Goal: Communication & Community: Answer question/provide support

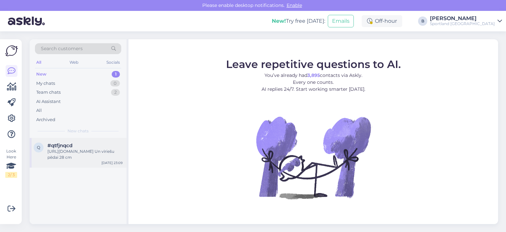
click at [71, 147] on span "#qtfjnqcd" at bounding box center [59, 145] width 25 height 6
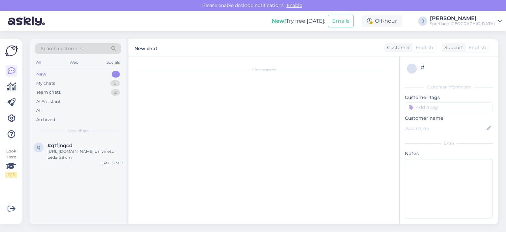
scroll to position [19, 0]
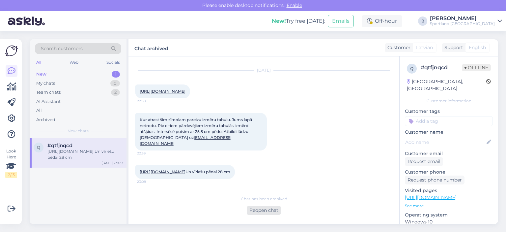
click at [262, 212] on div "Reopen chat" at bounding box center [264, 210] width 34 height 9
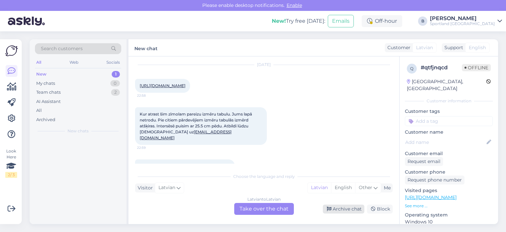
click at [347, 209] on div "Archive chat" at bounding box center [344, 208] width 42 height 9
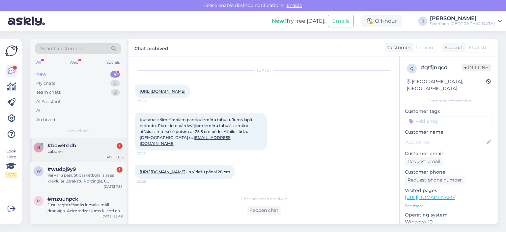
click at [69, 140] on div "b #bqw9xldb 1 Labdien [DATE] 8:16" at bounding box center [78, 150] width 97 height 24
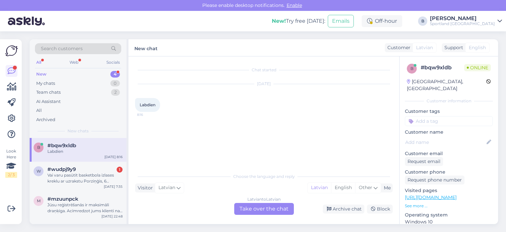
click at [270, 207] on div "Latvian to Latvian Take over the chat" at bounding box center [264, 209] width 60 height 12
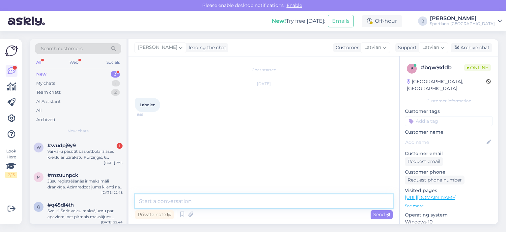
click at [254, 202] on textarea at bounding box center [264, 201] width 258 height 14
click at [311, 198] on textarea at bounding box center [264, 201] width 258 height 14
type textarea "Labrīt, kā varam Jums palīdzēt?"
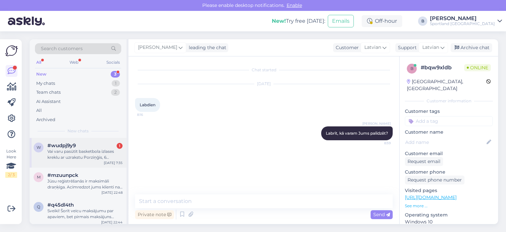
click at [81, 147] on div "#wudpj9y9 1" at bounding box center [84, 145] width 75 height 6
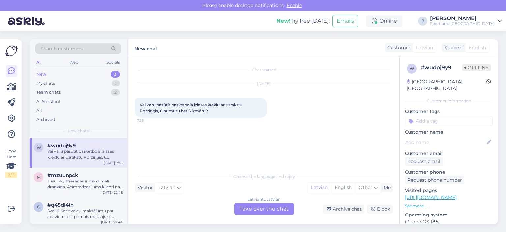
click at [265, 210] on div "Latvian to Latvian Take over the chat" at bounding box center [264, 209] width 60 height 12
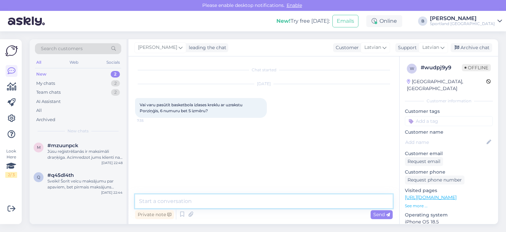
click at [246, 202] on textarea at bounding box center [264, 201] width 258 height 14
type textarea "Labdien, S izmērs, diemžēl, pašreiz, nebūs pieejams."
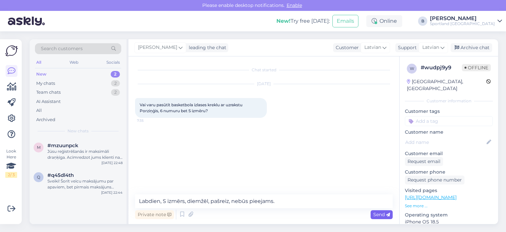
click at [378, 214] on span "Send" at bounding box center [381, 214] width 17 height 6
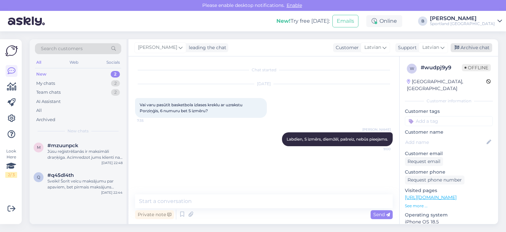
click at [470, 50] on div "Archive chat" at bounding box center [472, 47] width 42 height 9
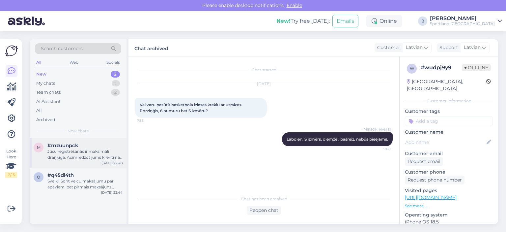
click at [84, 158] on div "Jūsu reģistrēšanās ir maksimāli draņķīga. Acīmredzot jums klienti nav vajadzīgi…" at bounding box center [84, 154] width 75 height 12
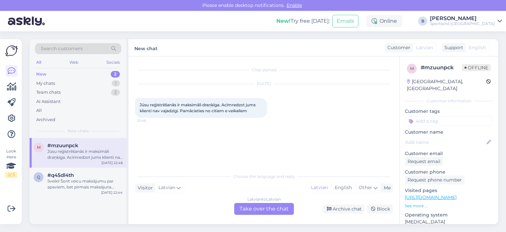
click at [275, 207] on div "Latvian to Latvian Take over the chat" at bounding box center [264, 209] width 60 height 12
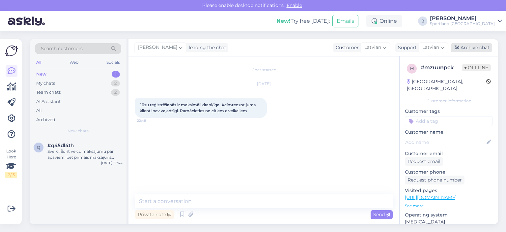
click at [464, 48] on div "Archive chat" at bounding box center [472, 47] width 42 height 9
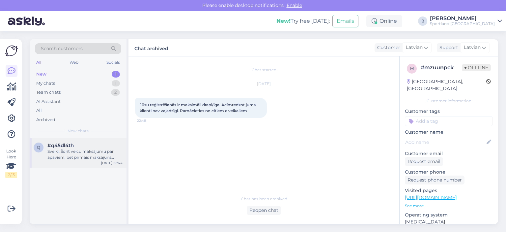
click at [89, 156] on div "Sveiki! Šorīt veicu maksājumu par apaviem, bet pirmais maksājuns neizdevās, jo …" at bounding box center [84, 154] width 75 height 12
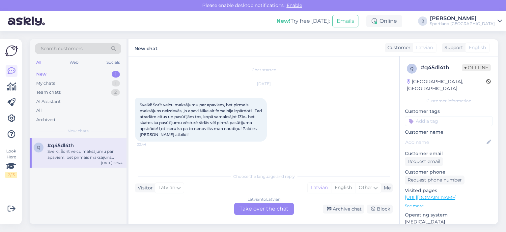
click at [266, 207] on div "Latvian to Latvian Take over the chat" at bounding box center [264, 209] width 60 height 12
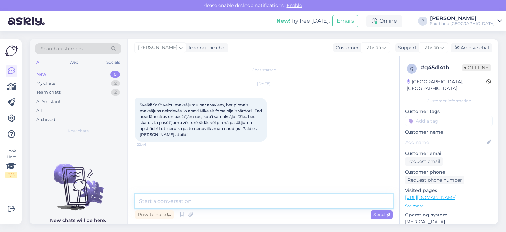
click at [266, 201] on textarea at bounding box center [264, 201] width 258 height 14
type textarea "Sveiki, kāds būs pasūtījuma numurs? Pārbaudīsim tā statusu."
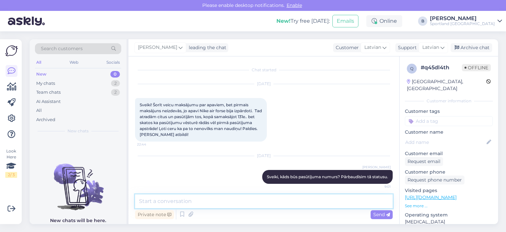
scroll to position [9, 0]
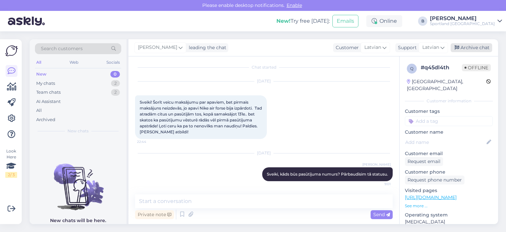
click at [462, 47] on div "Archive chat" at bounding box center [472, 47] width 42 height 9
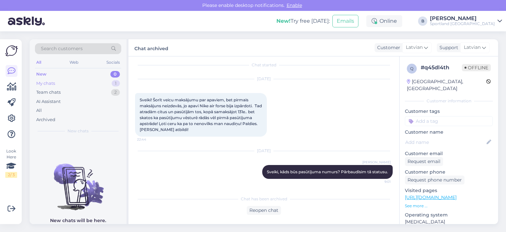
click at [50, 84] on div "My chats" at bounding box center [45, 83] width 19 height 7
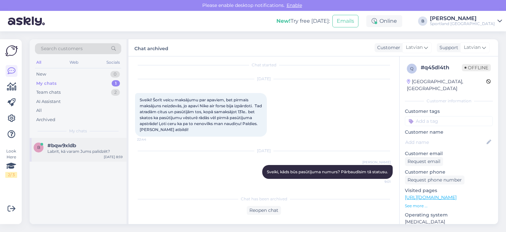
click at [72, 143] on span "#bqw9xldb" at bounding box center [61, 145] width 29 height 6
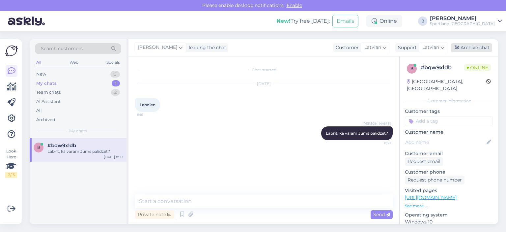
click at [466, 46] on div "Archive chat" at bounding box center [472, 47] width 42 height 9
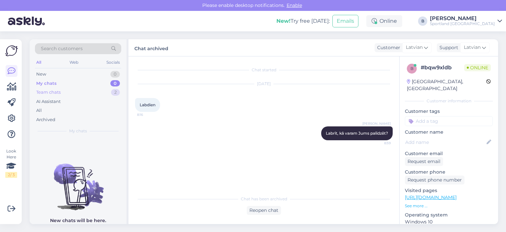
click at [62, 91] on div "Team chats 2" at bounding box center [78, 92] width 86 height 9
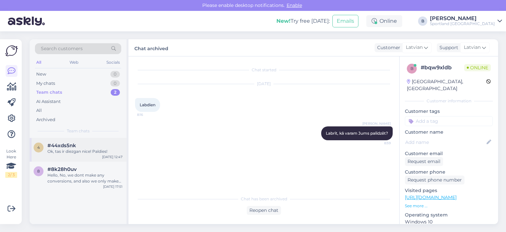
click at [81, 151] on div "Ok, tas ir diezgan nice! Paldies!" at bounding box center [84, 151] width 75 height 6
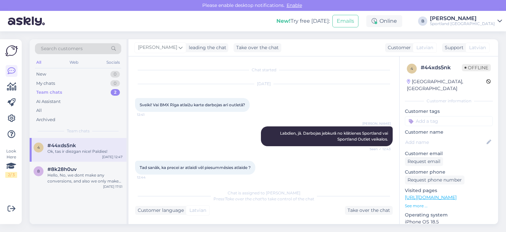
scroll to position [70, 0]
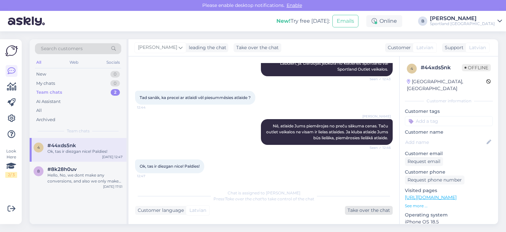
click at [362, 208] on div "Take over the chat" at bounding box center [369, 210] width 48 height 9
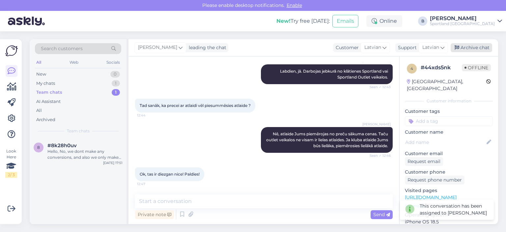
click at [477, 47] on div "Archive chat" at bounding box center [472, 47] width 42 height 9
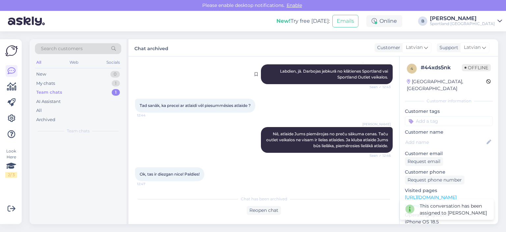
scroll to position [64, 0]
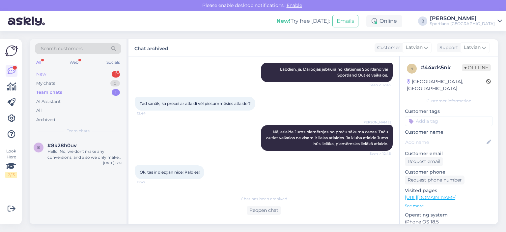
click at [49, 75] on div "New 1" at bounding box center [78, 74] width 86 height 9
click at [73, 156] on div "r #r0vae6ap 1 Labdien! [DATE] 9:22" at bounding box center [78, 150] width 97 height 24
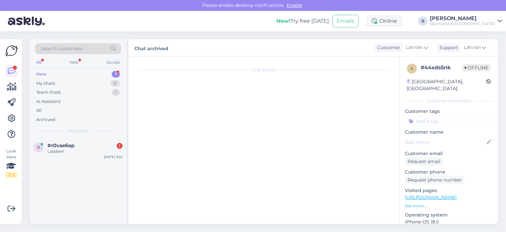
scroll to position [0, 0]
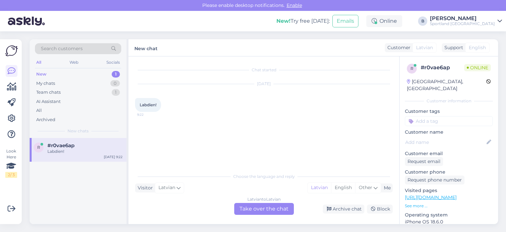
click at [264, 208] on div "Latvian to Latvian Take over the chat" at bounding box center [264, 209] width 60 height 12
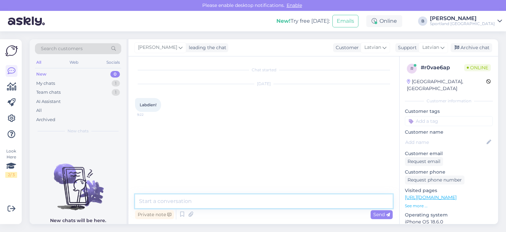
click at [258, 202] on textarea at bounding box center [264, 201] width 258 height 14
type textarea "Labdien, kā varam Jums palīdzēt?"
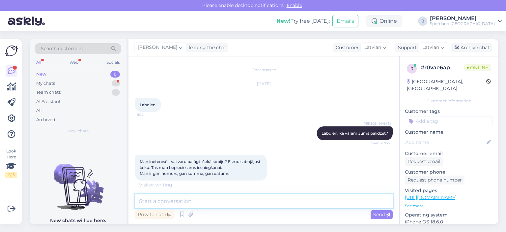
click at [249, 199] on textarea at bounding box center [264, 201] width 258 height 14
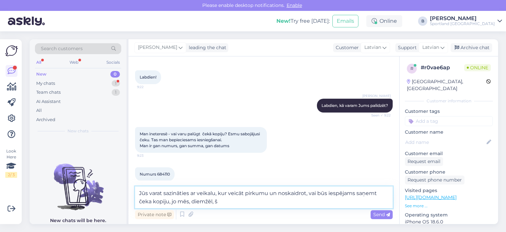
scroll to position [64, 0]
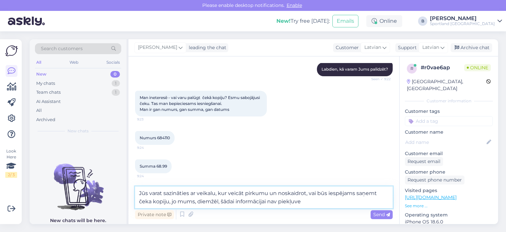
type textarea "Jūs varat sazināties ar veikalu, kur veicāt pirkumu un noskaidrot, vai būs iesp…"
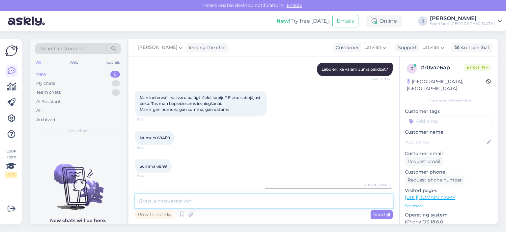
scroll to position [96, 0]
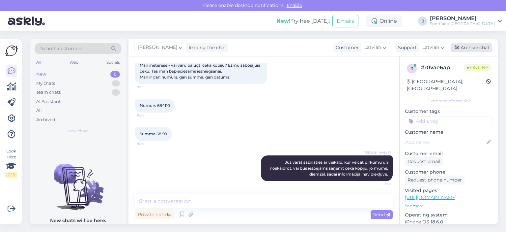
click at [461, 50] on div "Archive chat" at bounding box center [472, 47] width 42 height 9
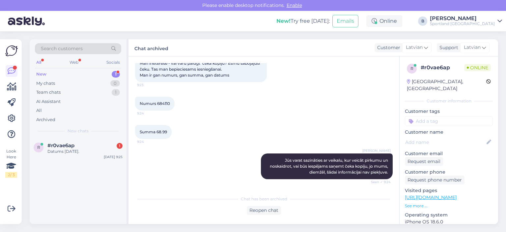
scroll to position [127, 0]
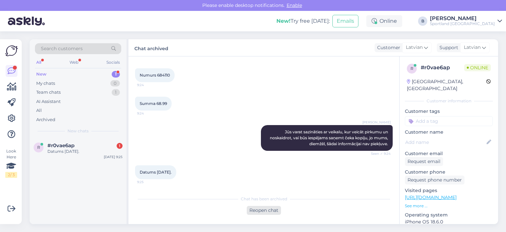
click at [265, 211] on div "Reopen chat" at bounding box center [264, 210] width 34 height 9
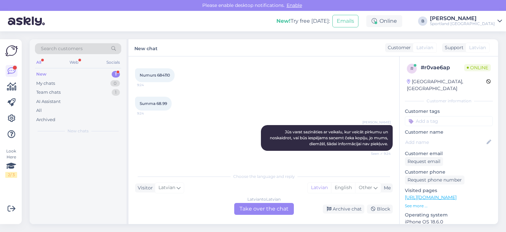
scroll to position [134, 0]
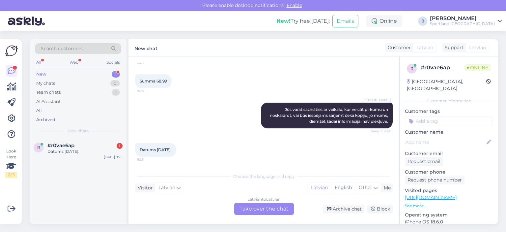
click at [267, 203] on div "Latvian to Latvian Take over the chat" at bounding box center [264, 209] width 60 height 12
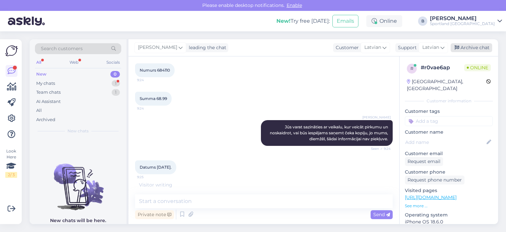
click at [468, 49] on div "Archive chat" at bounding box center [472, 47] width 42 height 9
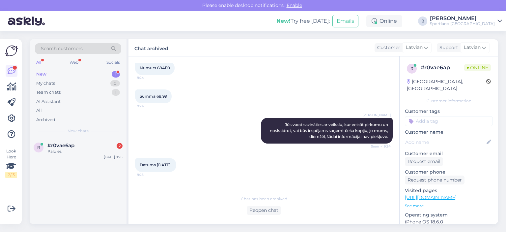
scroll to position [155, 0]
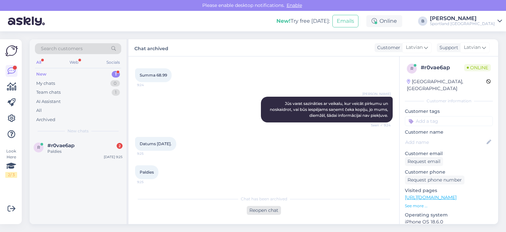
click at [271, 210] on div "Reopen chat" at bounding box center [264, 210] width 34 height 9
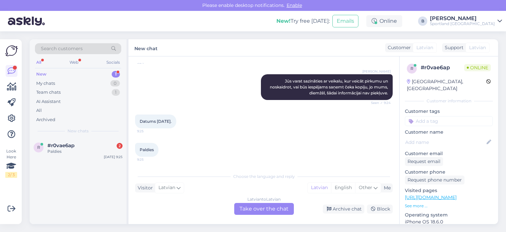
click at [265, 208] on div "Latvian to Latvian Take over the chat" at bounding box center [264, 209] width 60 height 12
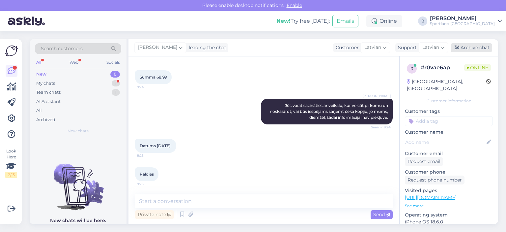
click at [482, 47] on div "Archive chat" at bounding box center [472, 47] width 42 height 9
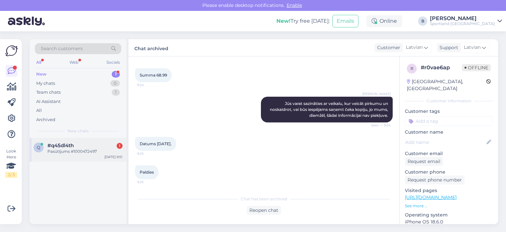
click at [84, 151] on div "Pasūtījums #1000472497" at bounding box center [84, 151] width 75 height 6
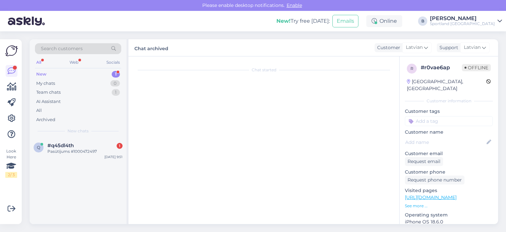
scroll to position [61, 0]
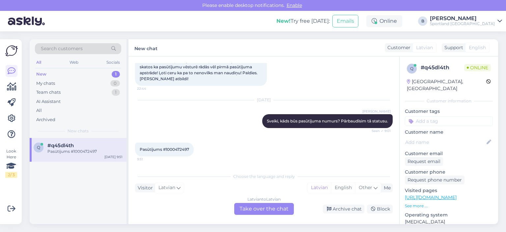
click at [264, 206] on div "Latvian to Latvian Take over the chat" at bounding box center [264, 209] width 60 height 12
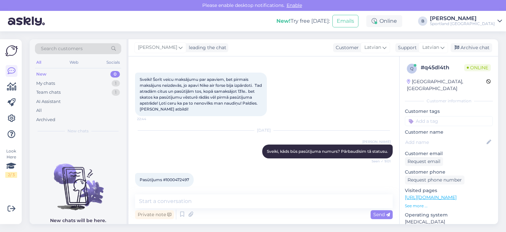
scroll to position [37, 0]
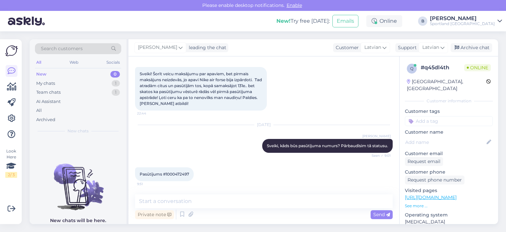
click at [180, 175] on span "Pasūtījums #1000472497" at bounding box center [164, 173] width 49 height 5
copy div "1000472497 9:51"
click at [195, 194] on textarea at bounding box center [264, 201] width 258 height 14
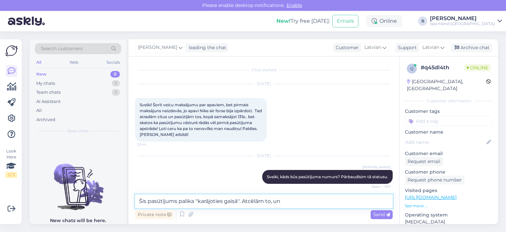
scroll to position [78, 0]
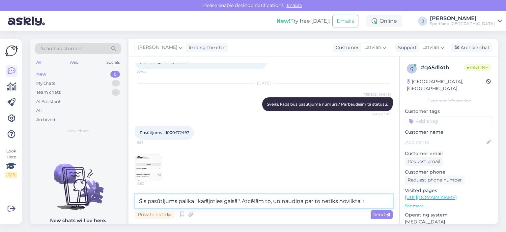
type textarea "Šis pasūtījums palika ''karājoties gaisā''. Atcēlām to, un naudiņa par to netik…"
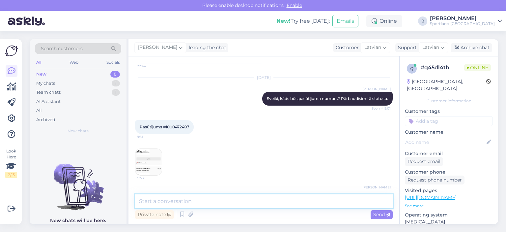
scroll to position [112, 0]
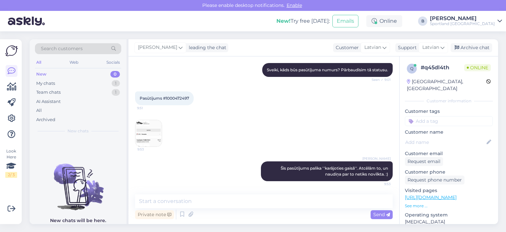
click at [154, 127] on img at bounding box center [148, 133] width 26 height 26
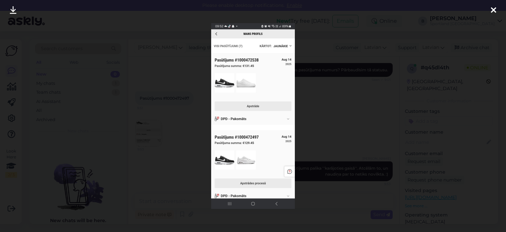
click at [328, 115] on div at bounding box center [253, 116] width 506 height 232
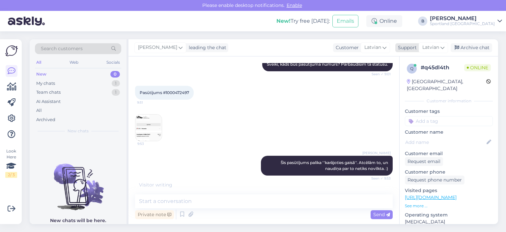
drag, startPoint x: 480, startPoint y: 48, endPoint x: 471, endPoint y: 47, distance: 9.2
click at [481, 47] on div "Archive chat" at bounding box center [472, 47] width 42 height 9
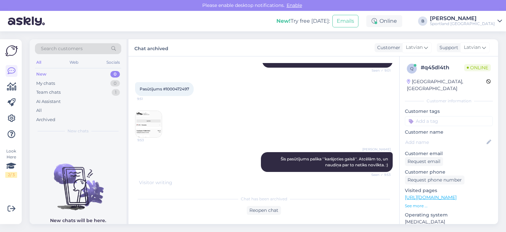
scroll to position [143, 0]
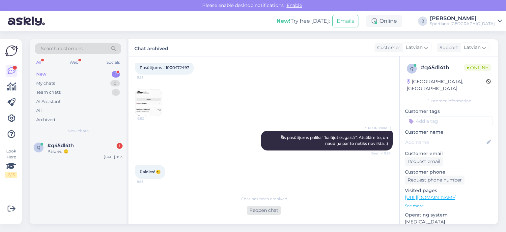
click at [273, 210] on div "Reopen chat" at bounding box center [264, 210] width 34 height 9
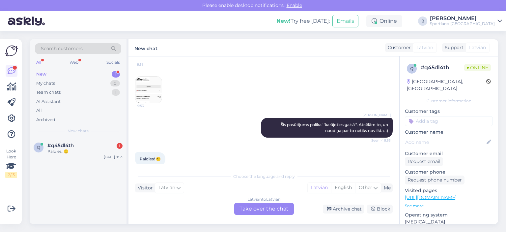
click at [262, 207] on div "Latvian to Latvian Take over the chat" at bounding box center [264, 209] width 60 height 12
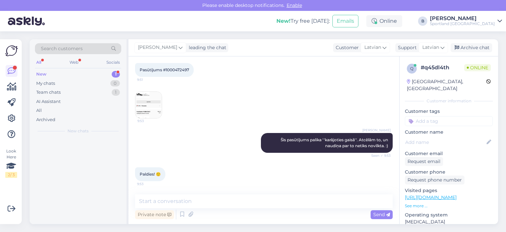
scroll to position [141, 0]
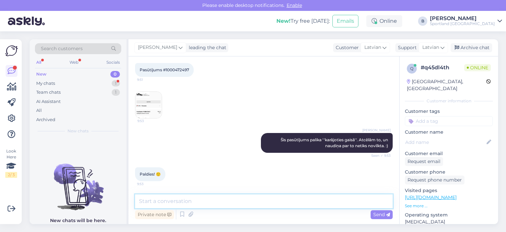
click at [265, 205] on textarea at bounding box center [264, 201] width 258 height 14
type textarea "Jauku Jums dienu!"
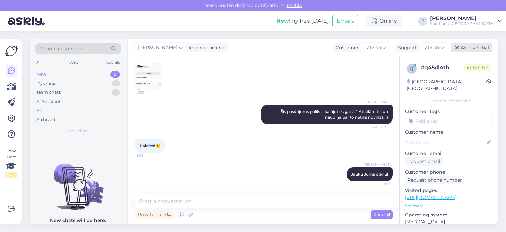
click at [469, 51] on div "Archive chat" at bounding box center [472, 47] width 42 height 9
